Goal: Task Accomplishment & Management: Manage account settings

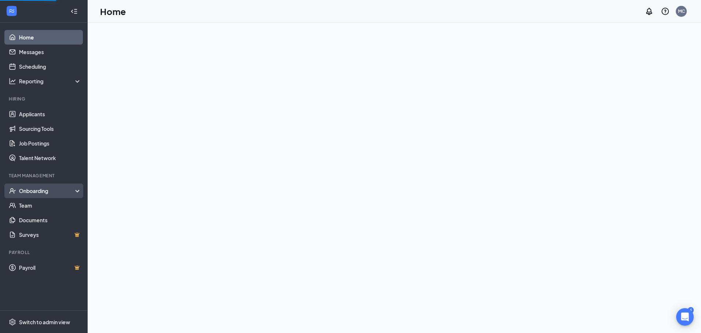
click at [41, 190] on div "Onboarding" at bounding box center [47, 190] width 56 height 7
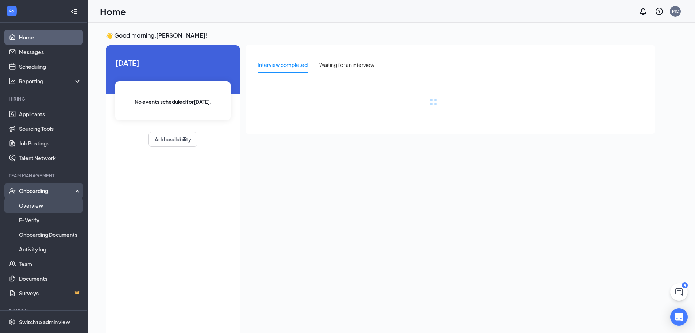
click at [34, 202] on link "Overview" at bounding box center [50, 205] width 62 height 15
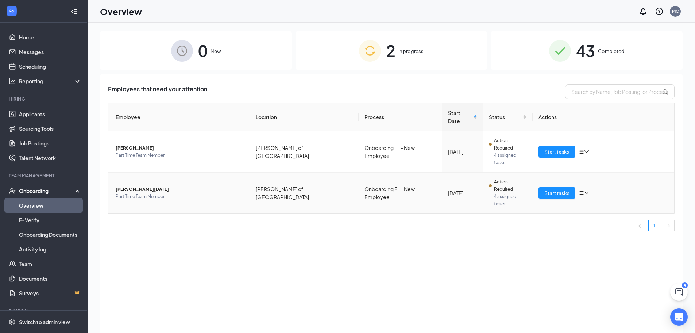
click at [126, 185] on span "[PERSON_NAME][DATE]" at bounding box center [180, 188] width 128 height 7
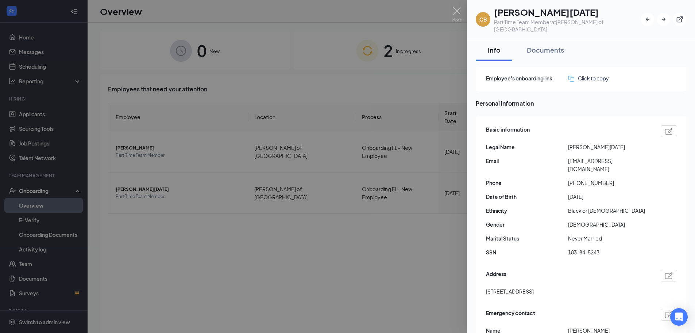
drag, startPoint x: 327, startPoint y: 93, endPoint x: 238, endPoint y: 124, distance: 93.7
click at [322, 95] on div at bounding box center [347, 166] width 695 height 333
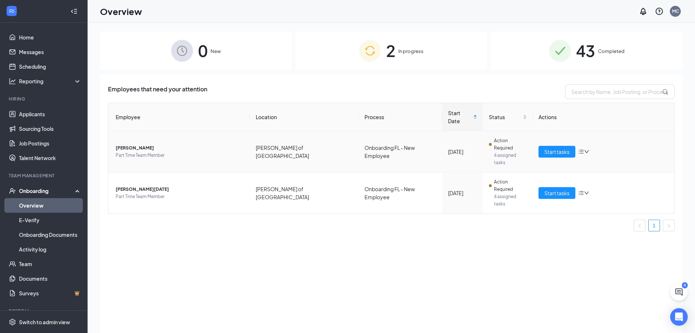
click at [123, 144] on span "[PERSON_NAME]" at bounding box center [180, 147] width 128 height 7
